Goal: Information Seeking & Learning: Check status

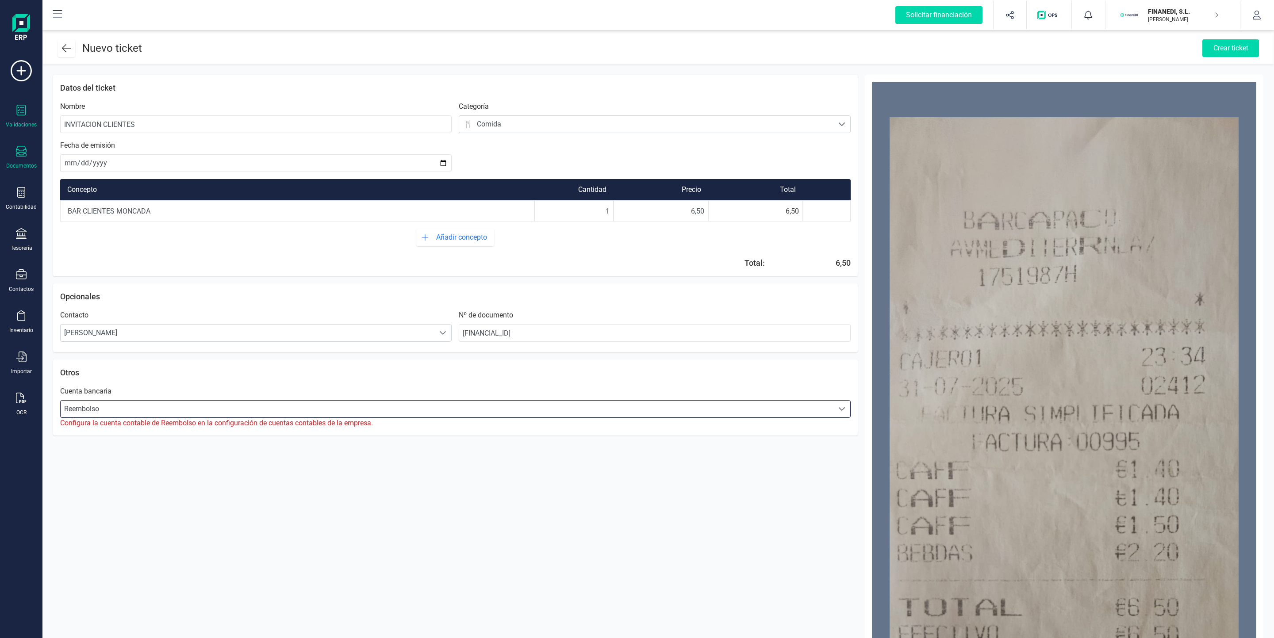
scroll to position [5, 38]
click at [27, 156] on div "Documentos" at bounding box center [21, 157] width 35 height 23
click at [92, 124] on span "Facturas" at bounding box center [92, 127] width 47 height 11
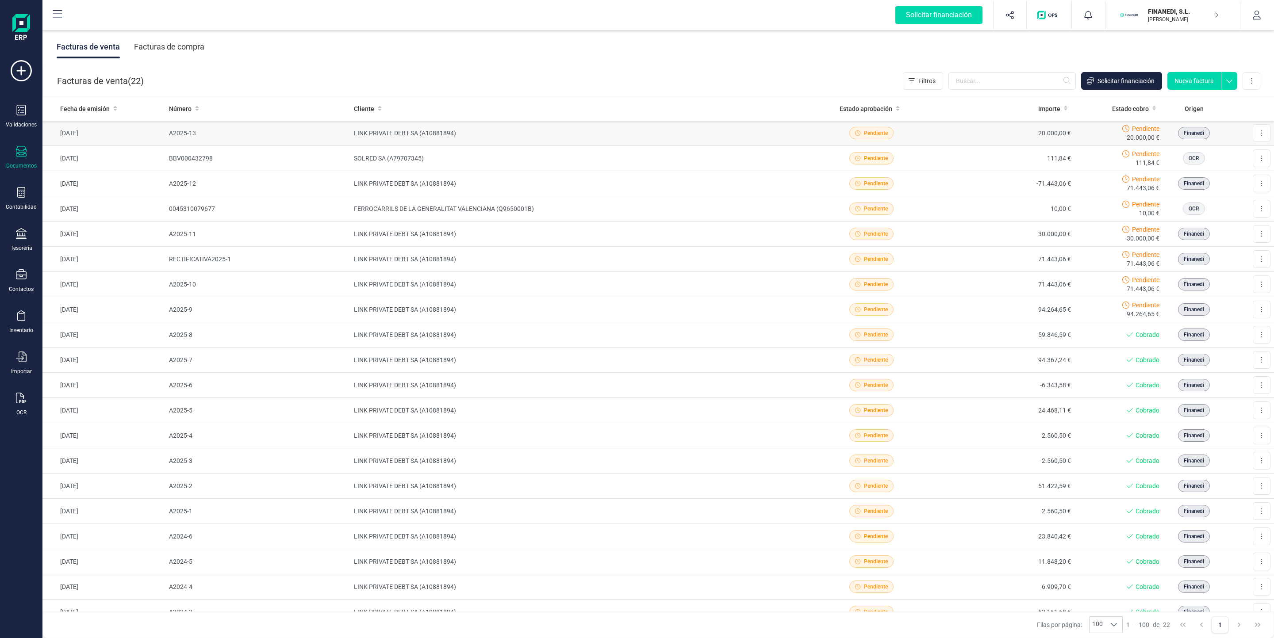
click at [1230, 136] on td "Descargar documento Crear factura rectificativa Marcar como cobrada" at bounding box center [1249, 133] width 49 height 25
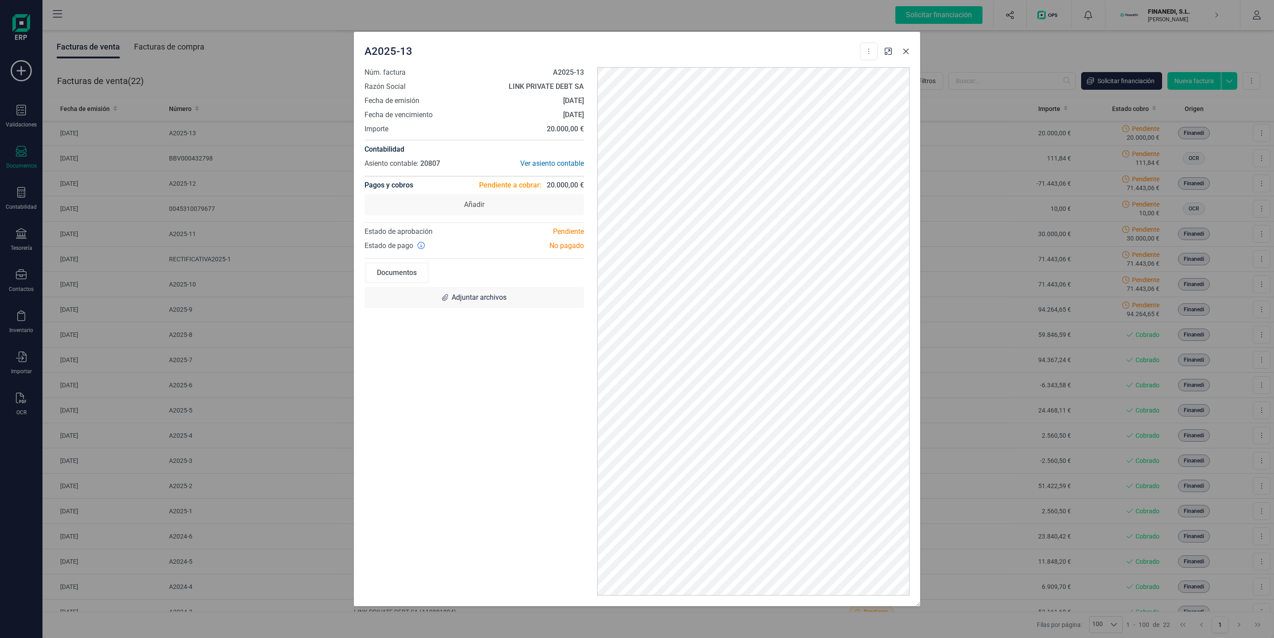
click at [906, 52] on icon "Close" at bounding box center [906, 52] width 6 height 6
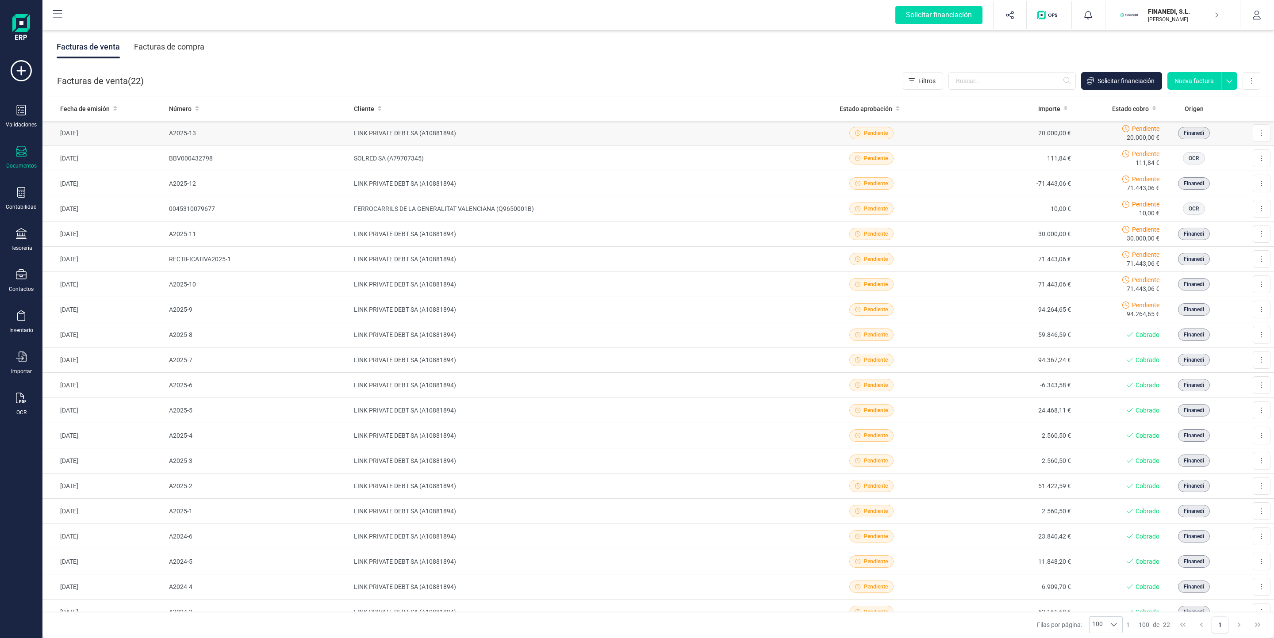
click at [1186, 133] on span "Finanedi" at bounding box center [1194, 133] width 20 height 8
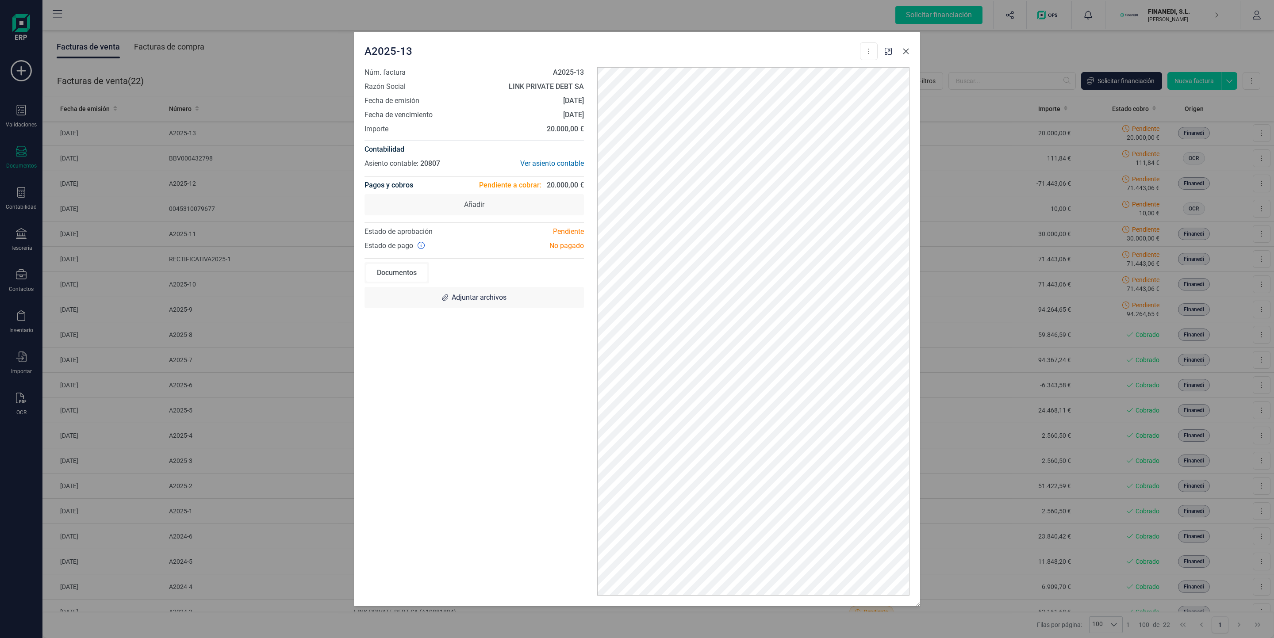
click at [903, 52] on icon "Close" at bounding box center [906, 51] width 7 height 7
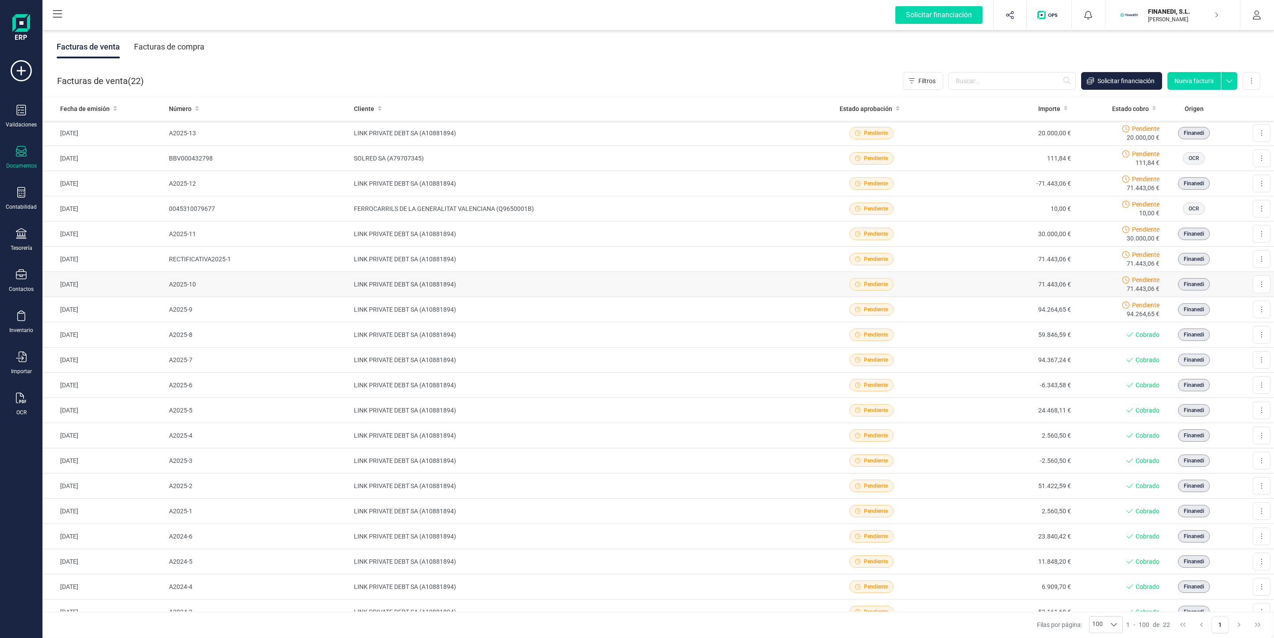
click at [957, 288] on td "71.443,06 €" at bounding box center [1006, 284] width 135 height 25
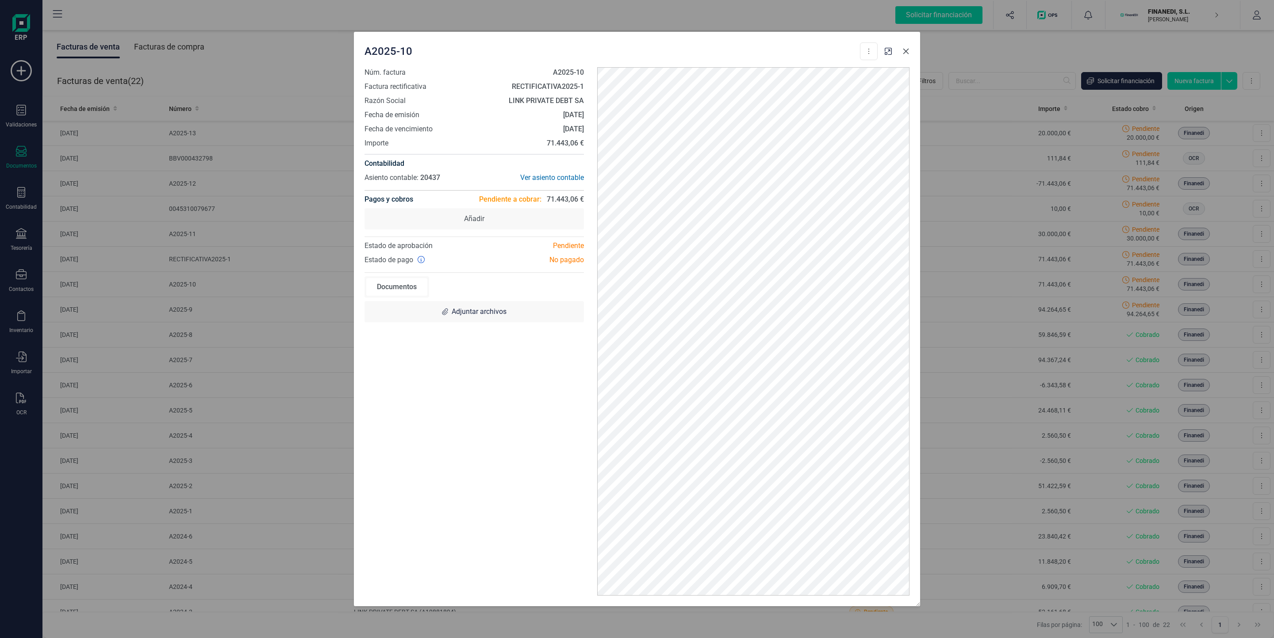
click at [902, 48] on button "Close" at bounding box center [906, 51] width 14 height 14
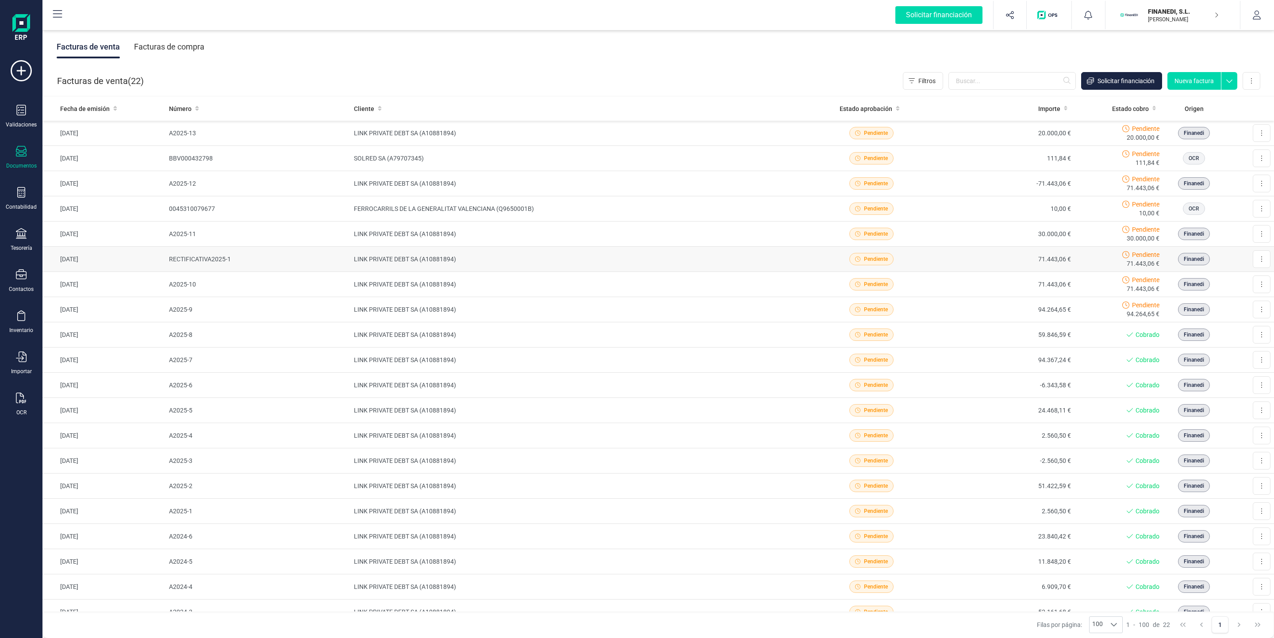
click at [991, 254] on td "71.443,06 €" at bounding box center [1006, 259] width 135 height 25
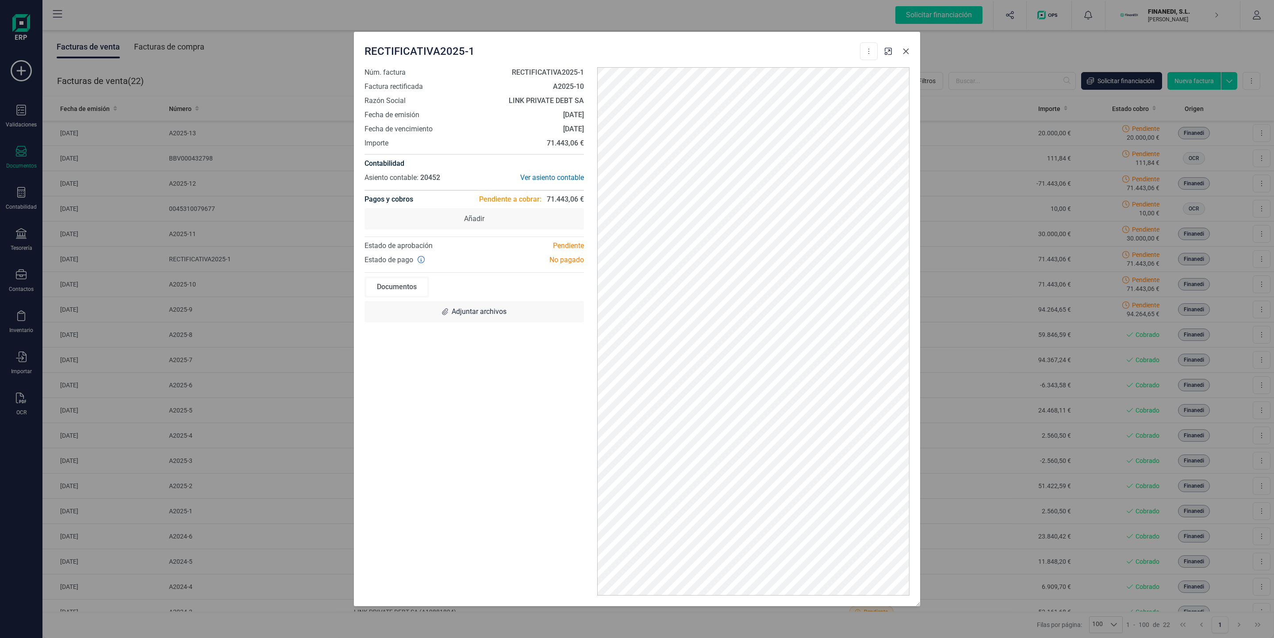
click at [904, 54] on icon "Close" at bounding box center [906, 51] width 7 height 7
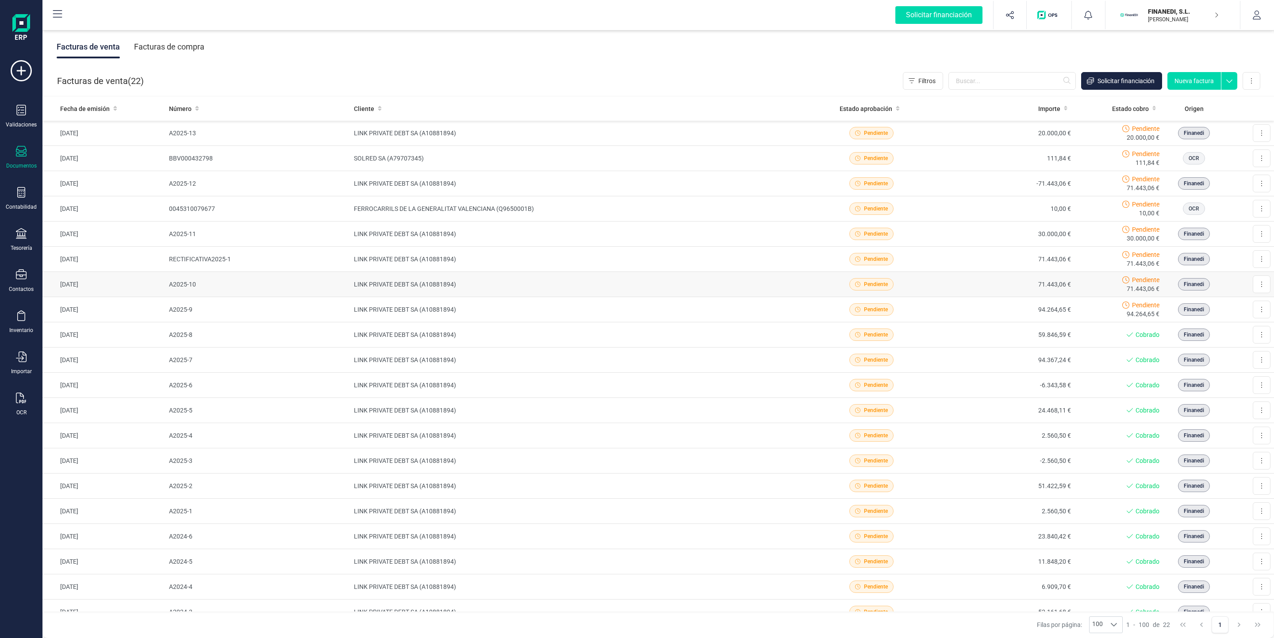
click at [968, 292] on td "71.443,06 €" at bounding box center [1006, 284] width 135 height 25
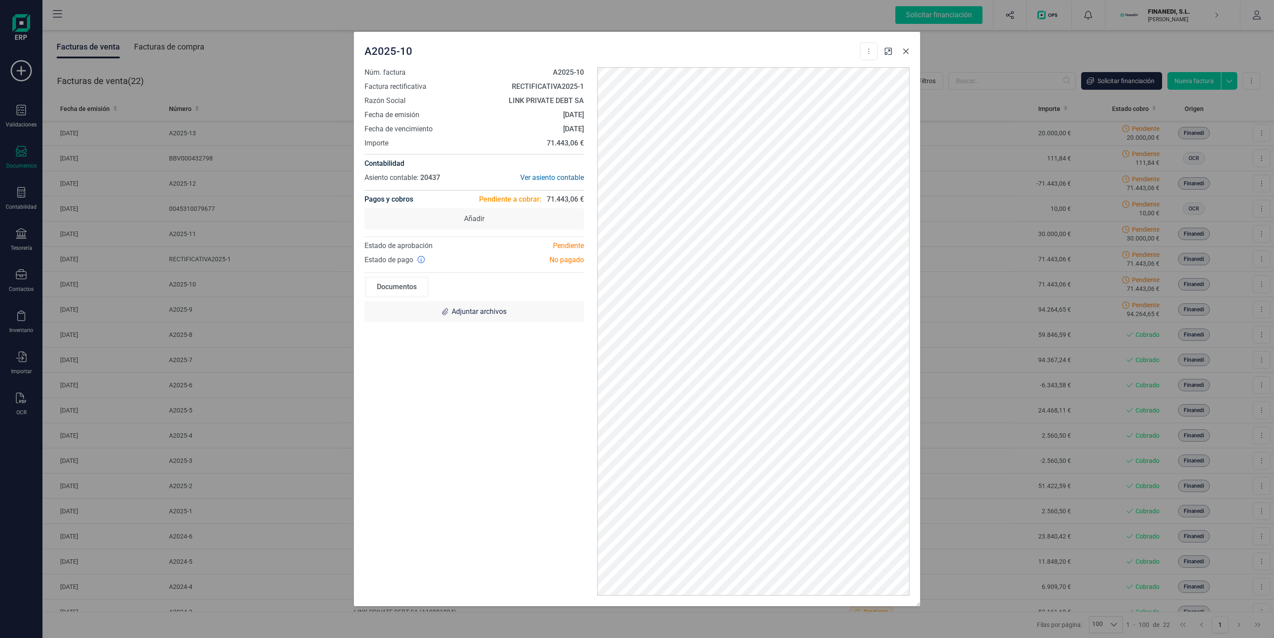
click at [906, 50] on icon "Close" at bounding box center [906, 51] width 7 height 7
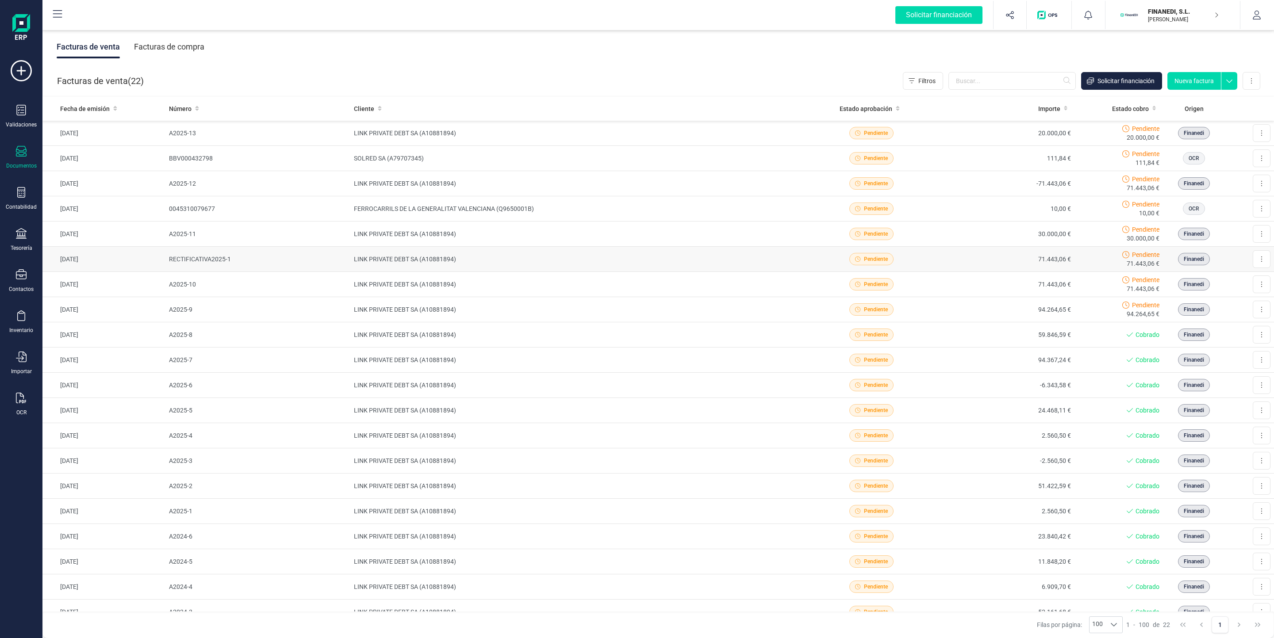
click at [961, 253] on td "71.443,06 €" at bounding box center [1006, 259] width 135 height 25
